Goal: Information Seeking & Learning: Learn about a topic

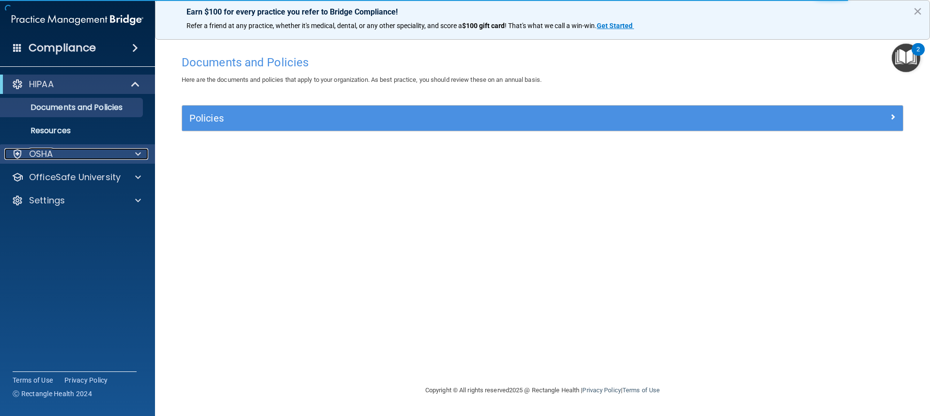
click at [53, 156] on div "OSHA" at bounding box center [64, 154] width 120 height 12
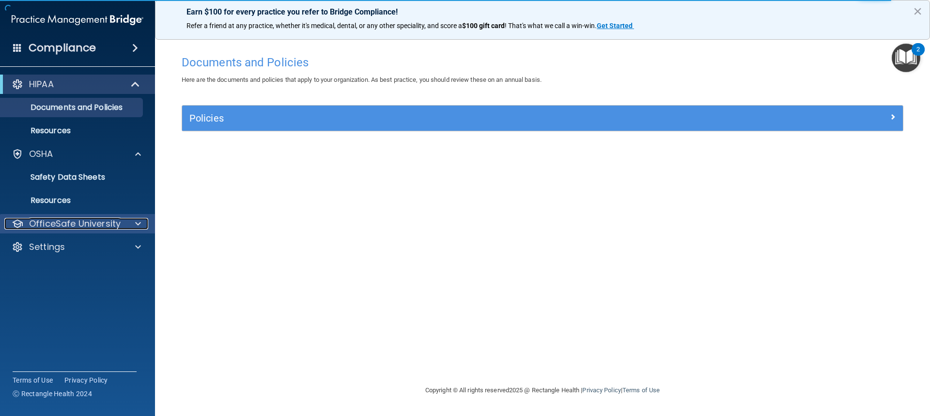
click at [66, 226] on p "OfficeSafe University" at bounding box center [75, 224] width 92 height 12
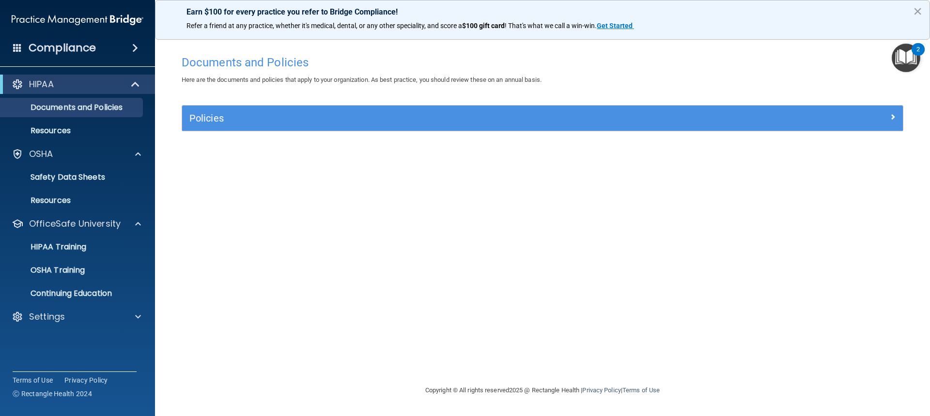
click at [92, 47] on h4 "Compliance" at bounding box center [62, 48] width 67 height 14
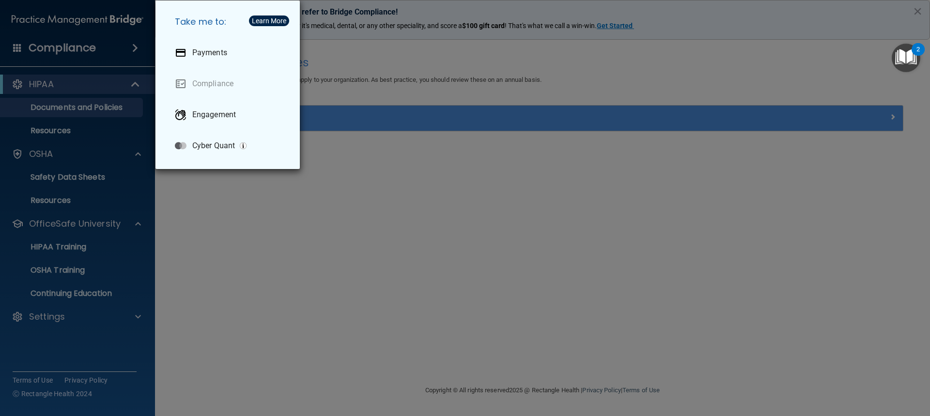
click at [92, 47] on div "Take me to: Payments Compliance Engagement Cyber Quant" at bounding box center [465, 208] width 930 height 416
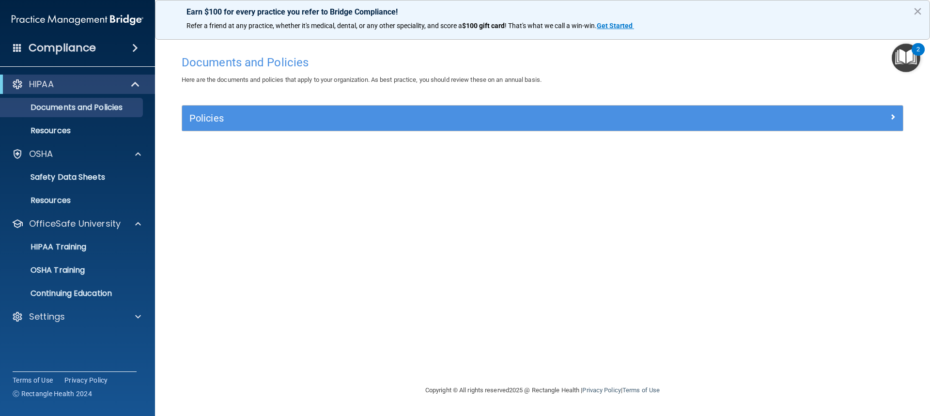
click at [905, 52] on img "Open Resource Center, 2 new notifications" at bounding box center [905, 58] width 29 height 29
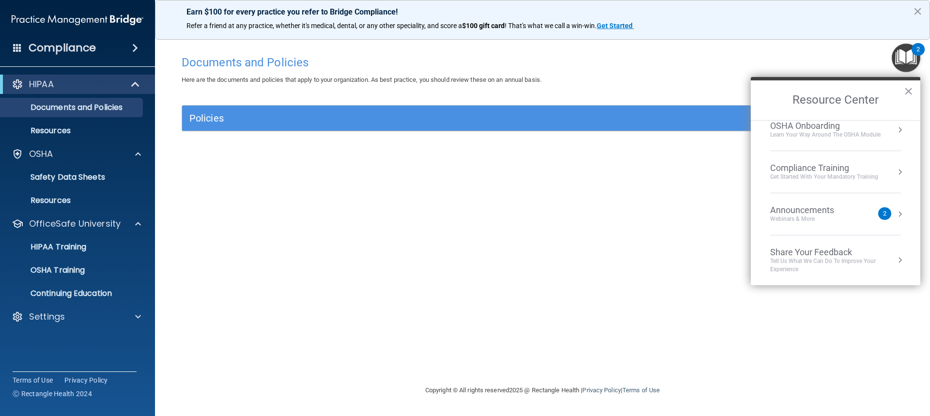
scroll to position [54, 0]
click at [820, 170] on div "Compliance Training" at bounding box center [824, 167] width 108 height 11
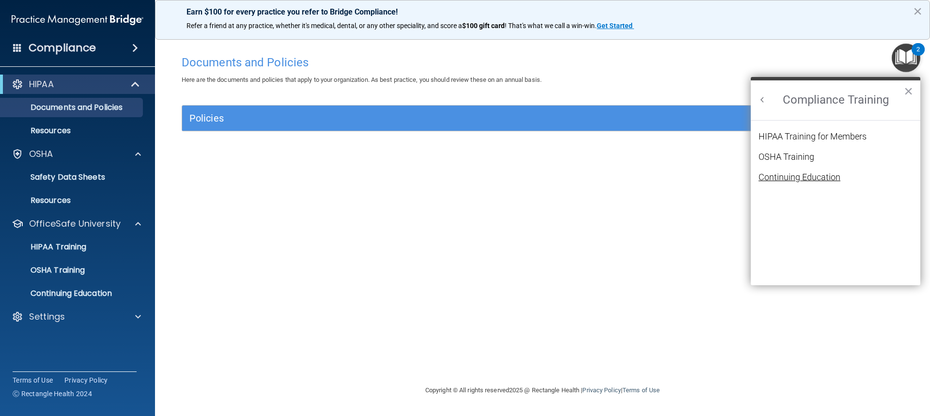
click at [809, 178] on div "Continuing Education" at bounding box center [799, 177] width 82 height 9
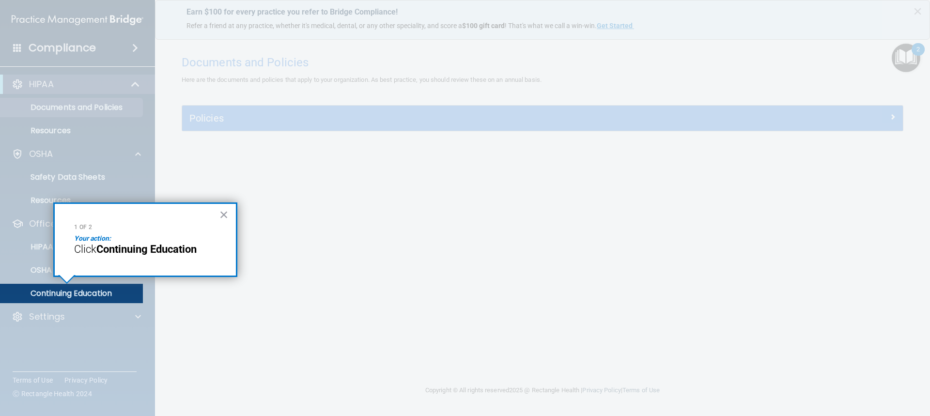
click at [215, 217] on div "1 of 2 Your action: Click Continuing Education ×" at bounding box center [145, 239] width 184 height 75
click at [224, 212] on button "×" at bounding box center [223, 214] width 9 height 15
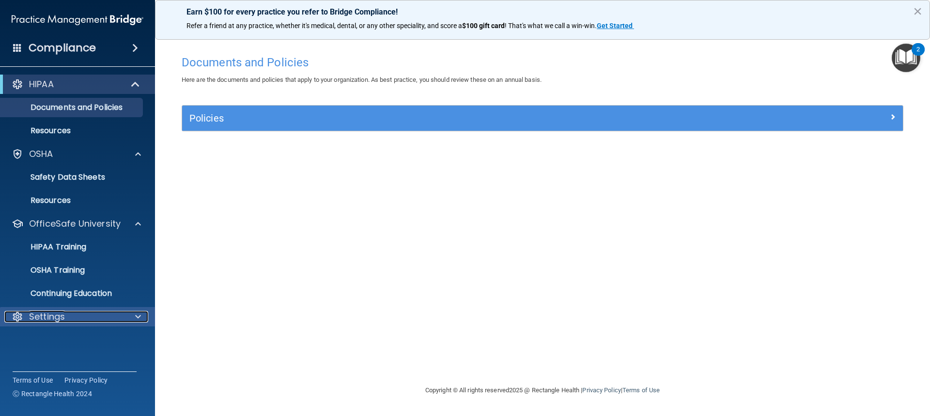
click at [55, 317] on p "Settings" at bounding box center [47, 317] width 36 height 12
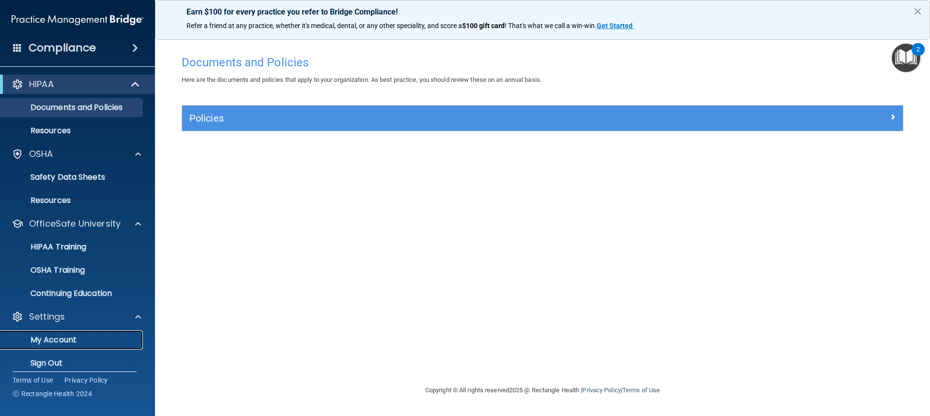
click at [53, 341] on p "My Account" at bounding box center [72, 340] width 132 height 10
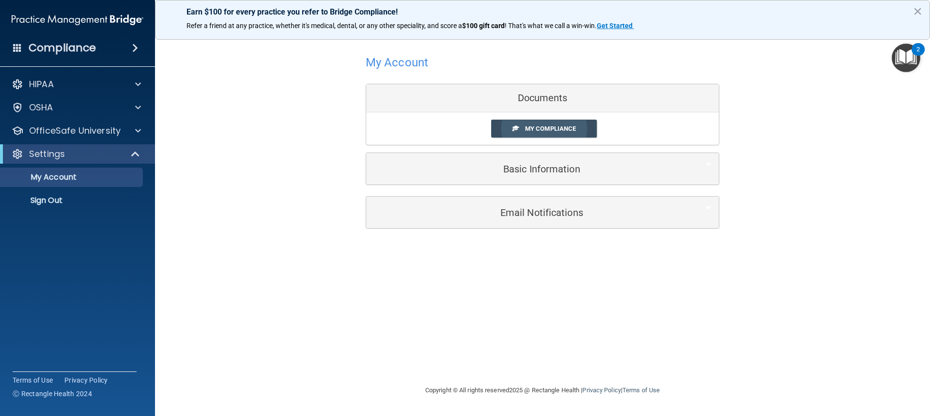
click at [541, 125] on span "My Compliance" at bounding box center [550, 128] width 51 height 7
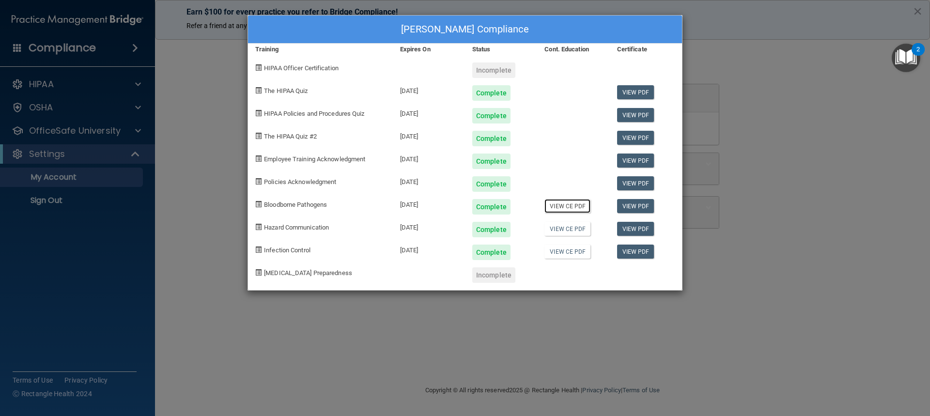
click at [570, 207] on link "View CE PDF" at bounding box center [567, 206] width 46 height 14
click at [583, 229] on link "View CE PDF" at bounding box center [567, 229] width 46 height 14
click at [567, 251] on link "View CE PDF" at bounding box center [567, 252] width 46 height 14
